Goal: Transaction & Acquisition: Subscribe to service/newsletter

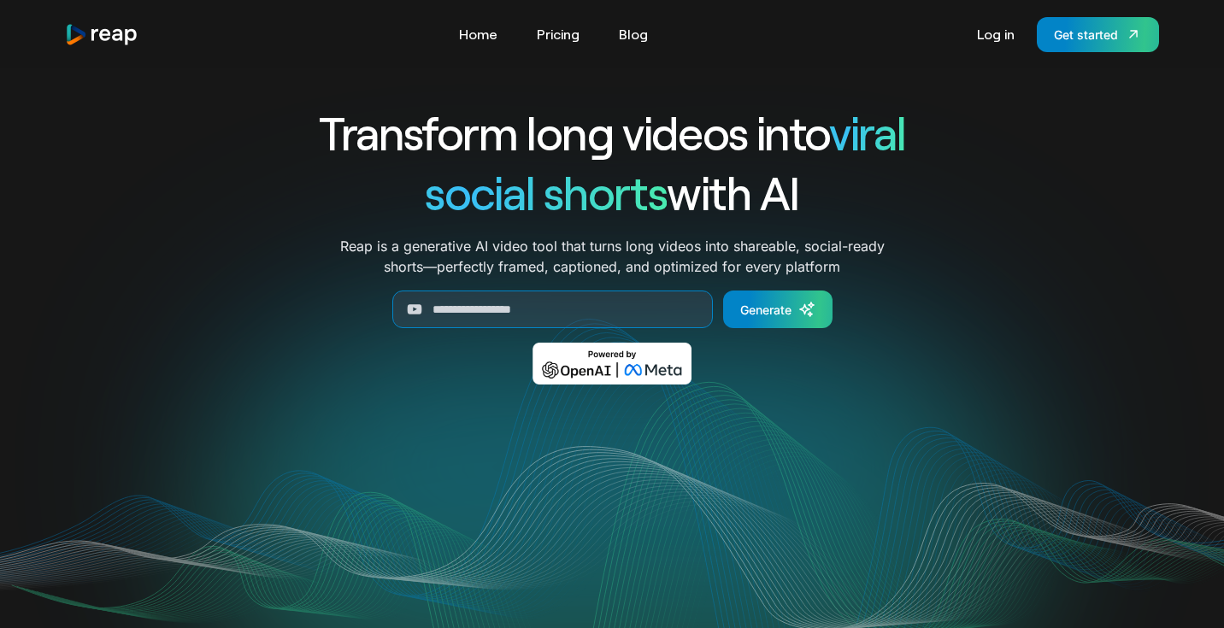
click at [987, 238] on div "Transform long videos into viral social shorts with AI Reap is a generative AI …" at bounding box center [612, 256] width 1094 height 307
click at [485, 172] on span "social shorts" at bounding box center [546, 192] width 242 height 56
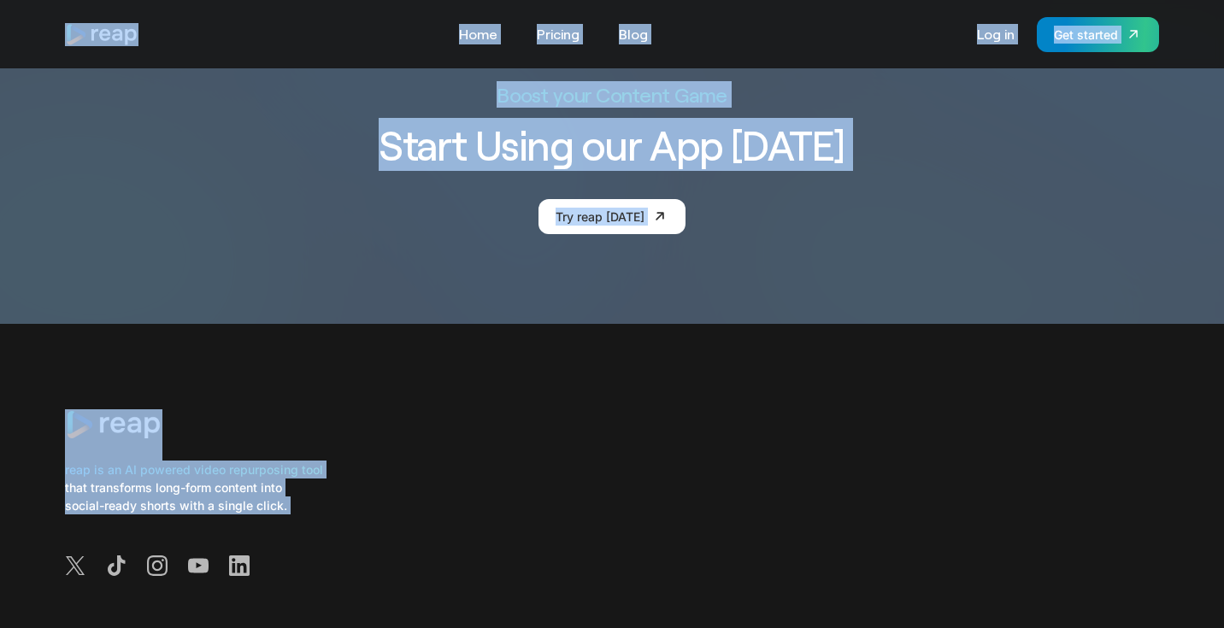
scroll to position [6457, 0]
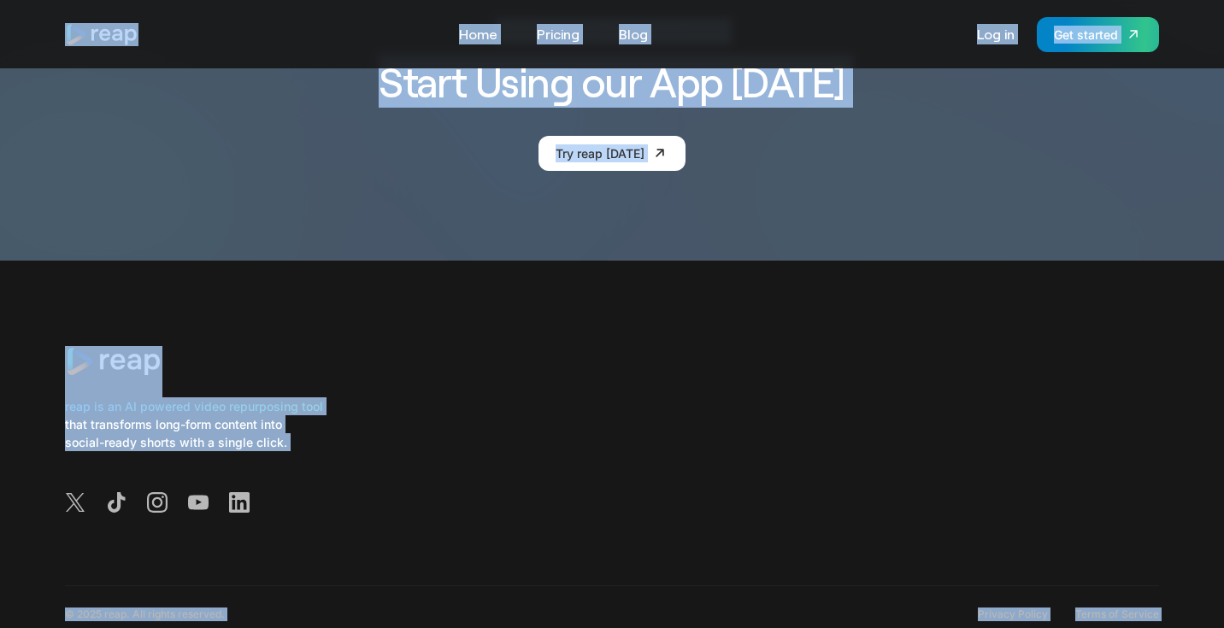
click at [728, 261] on div "reap is an AI powered video repurposing tool that transforms long-form content …" at bounding box center [612, 424] width 1094 height 326
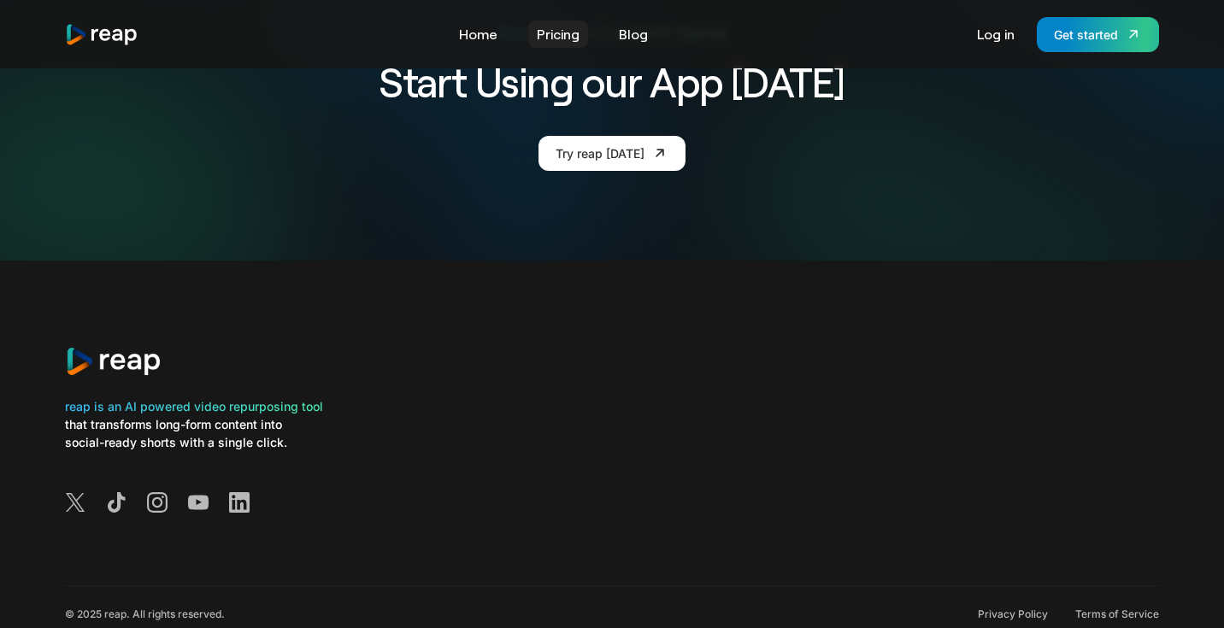
click at [565, 40] on link "Pricing" at bounding box center [558, 34] width 60 height 27
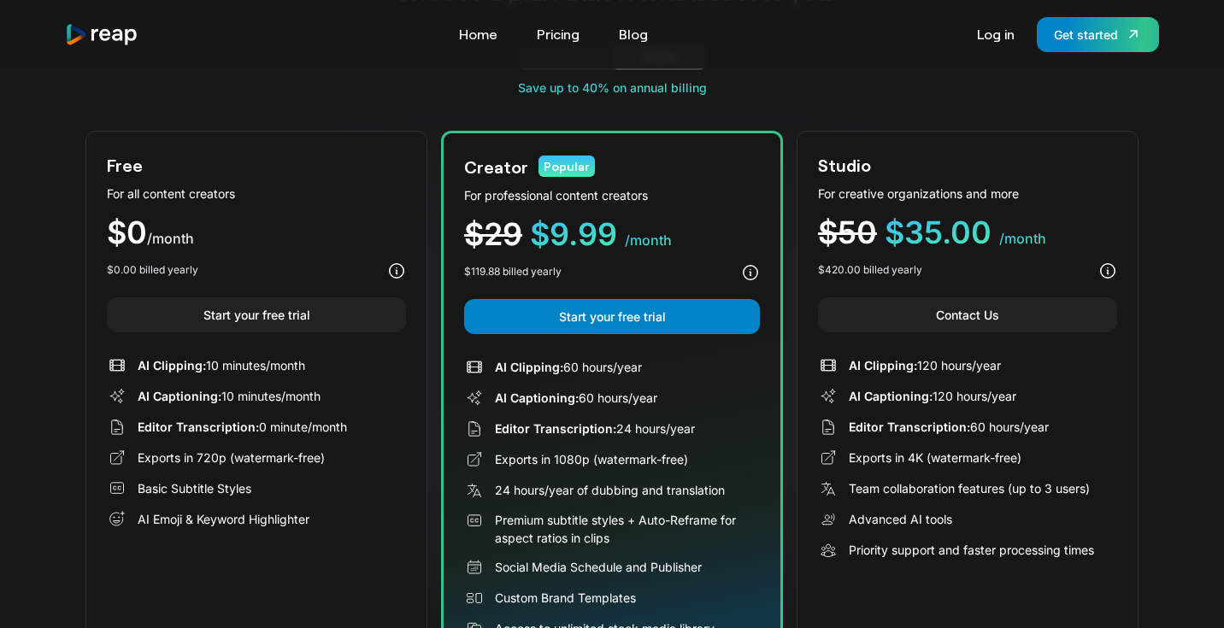
scroll to position [256, 0]
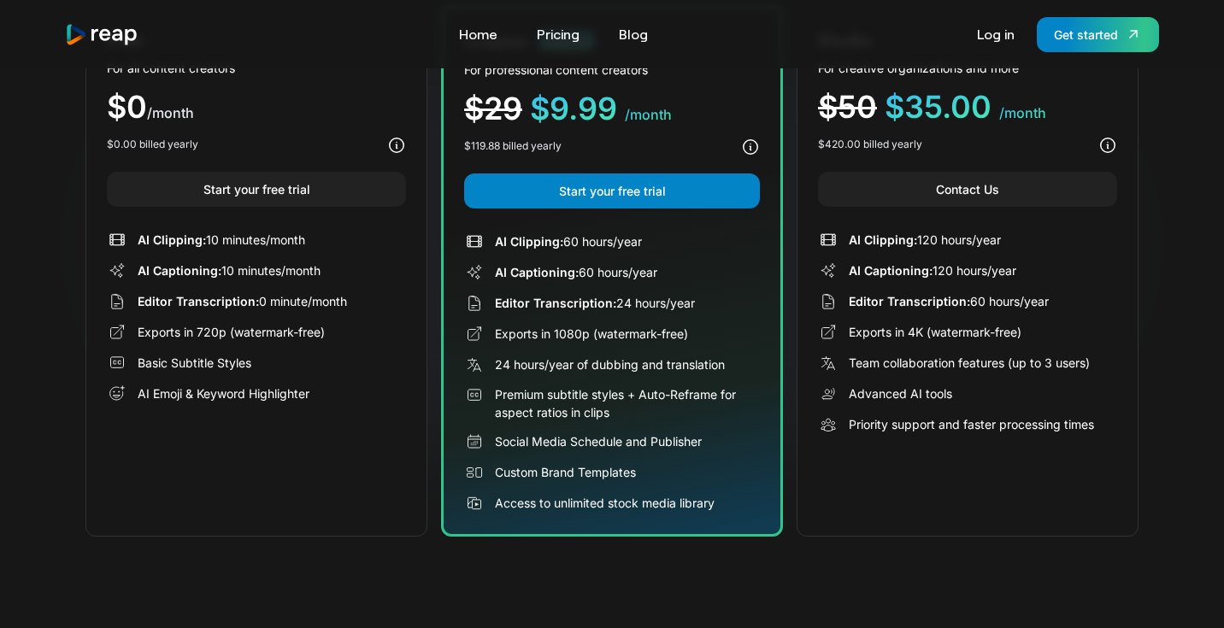
drag, startPoint x: 362, startPoint y: 127, endPoint x: 1081, endPoint y: 490, distance: 805.9
click at [1081, 490] on div "Choose a plan that works best for you Monthly Yearly Free Plan For all content …" at bounding box center [611, 192] width 1053 height 690
copy div "Choose a plan that works best for you Monthly Yearly Free Plan For all content …"
click at [509, 312] on div "Editor Transcription: 24 hours/year" at bounding box center [612, 303] width 296 height 21
click at [121, 23] on img "home" at bounding box center [102, 34] width 74 height 23
